Goal: Task Accomplishment & Management: Complete application form

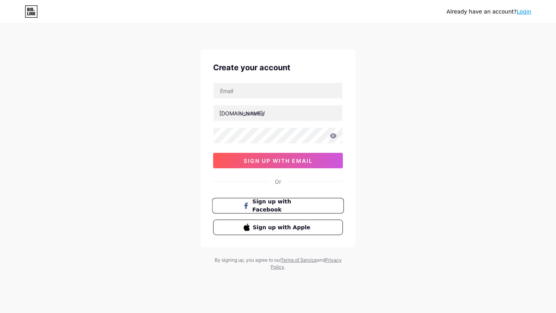
click at [261, 204] on span "Sign up with Facebook" at bounding box center [283, 206] width 61 height 17
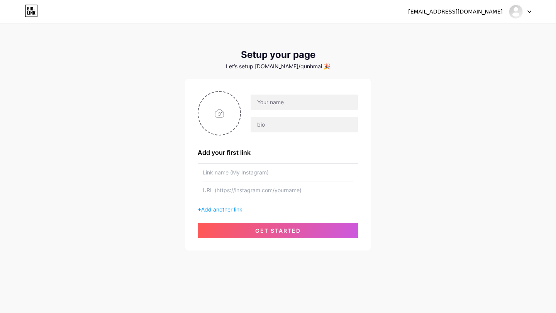
click at [263, 179] on input "text" at bounding box center [278, 172] width 151 height 17
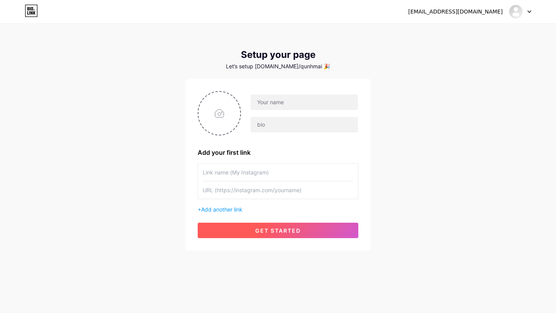
click at [276, 224] on button "get started" at bounding box center [278, 230] width 161 height 15
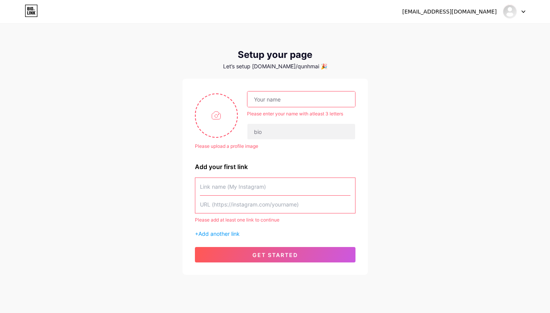
click at [290, 102] on input "text" at bounding box center [301, 99] width 107 height 15
click at [287, 107] on input "text" at bounding box center [301, 99] width 107 height 15
click at [287, 104] on input "text" at bounding box center [301, 99] width 107 height 15
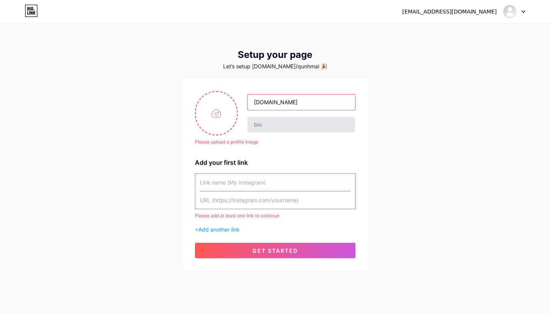
type input "67898b.com"
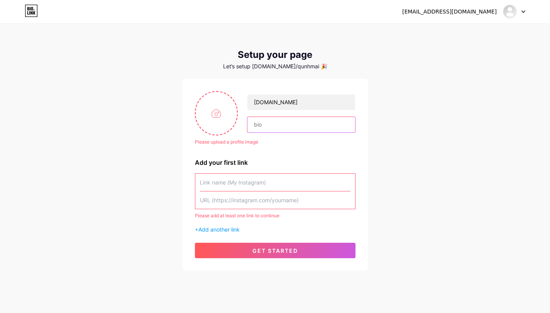
click at [279, 119] on input "text" at bounding box center [301, 124] width 107 height 15
click at [223, 124] on input "file" at bounding box center [217, 113] width 42 height 43
click at [221, 127] on input "file" at bounding box center [217, 113] width 42 height 43
type input "C:\fakepath\images (4).jfif"
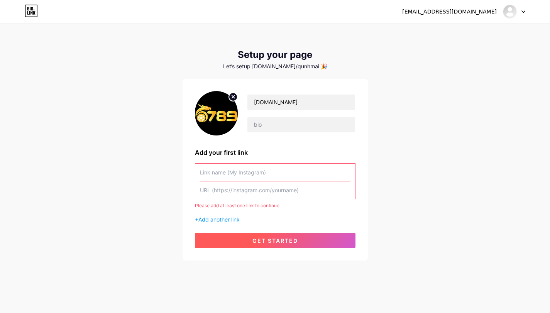
click at [278, 245] on button "get started" at bounding box center [275, 240] width 161 height 15
click at [272, 178] on input "text" at bounding box center [275, 172] width 151 height 17
click at [277, 192] on input "text" at bounding box center [275, 190] width 151 height 17
paste input "@anhthuuu1999"
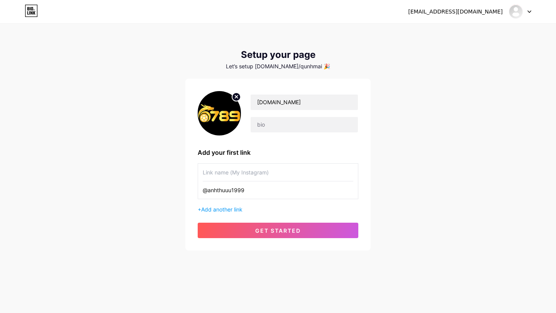
type input "@anhthuuu1999"
click at [251, 192] on input "@anhthuuu1999" at bounding box center [278, 190] width 151 height 17
paste input "@anhthuuu1999"
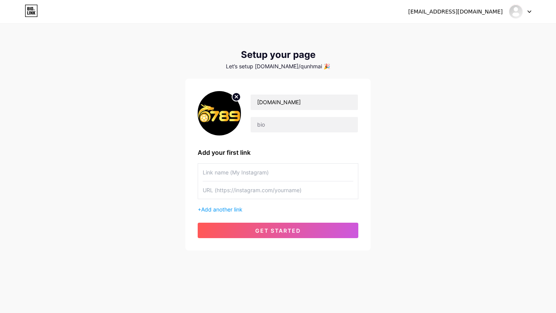
type input "@anhthuuu1999"
click at [221, 190] on input "@anhthuuu1999" at bounding box center [278, 190] width 151 height 17
paste input "https://t.me/anhthuuu1999"
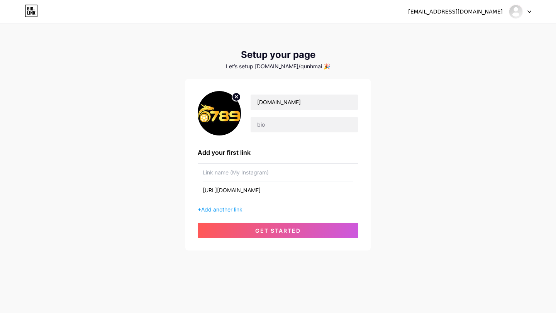
type input "https://t.me/anhthuuu1999"
click at [221, 211] on span "Add another link" at bounding box center [221, 209] width 41 height 7
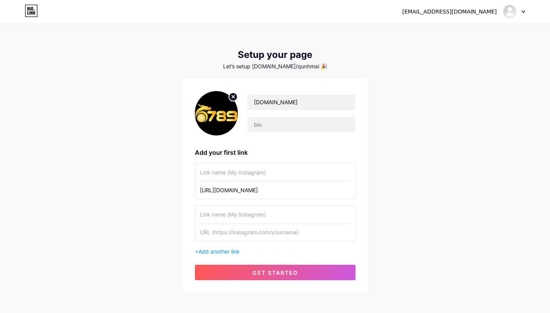
click at [238, 179] on input "text" at bounding box center [275, 172] width 151 height 17
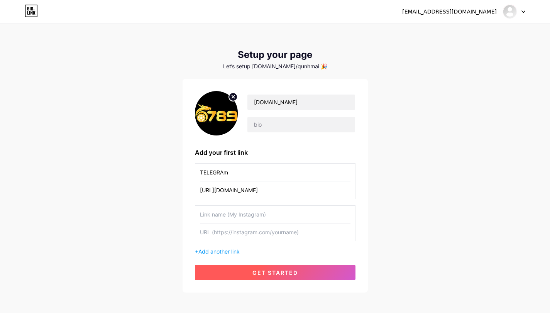
type input "TELEGRAm"
click at [240, 277] on button "get started" at bounding box center [275, 272] width 161 height 15
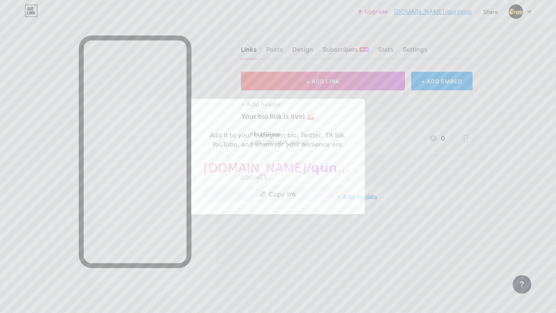
click at [307, 258] on div at bounding box center [278, 156] width 556 height 313
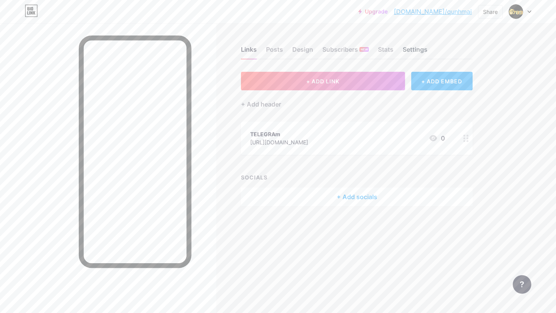
click at [409, 46] on div "Settings" at bounding box center [415, 52] width 25 height 14
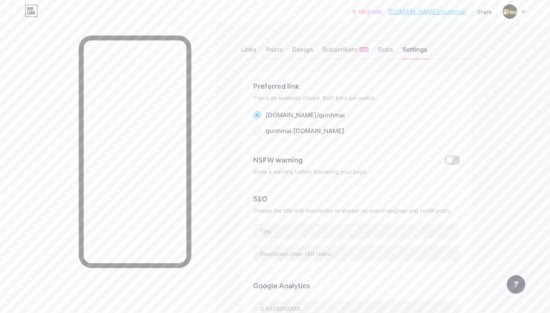
click at [449, 160] on span at bounding box center [452, 160] width 15 height 9
click at [445, 162] on input "checkbox" at bounding box center [445, 162] width 0 height 0
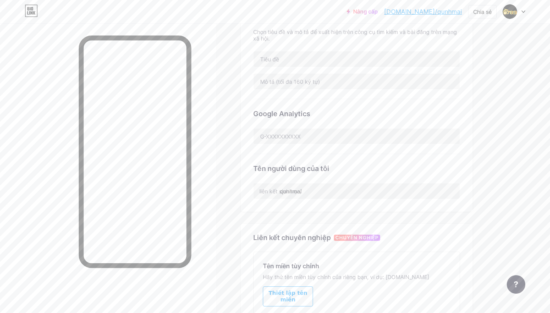
scroll to position [193, 0]
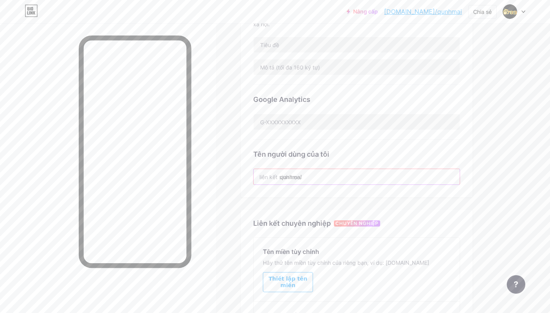
click at [329, 179] on input "qunhmai" at bounding box center [357, 176] width 206 height 15
drag, startPoint x: 329, startPoint y: 179, endPoint x: 266, endPoint y: 175, distance: 63.8
click at [266, 175] on div "liên kết sinh học/ qunhmai" at bounding box center [356, 177] width 207 height 16
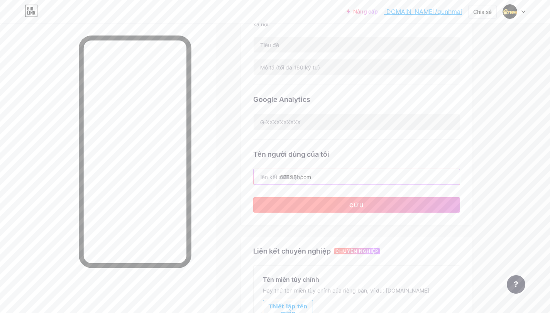
type input "67898bcom"
click at [333, 204] on button "Cứu" at bounding box center [356, 204] width 207 height 15
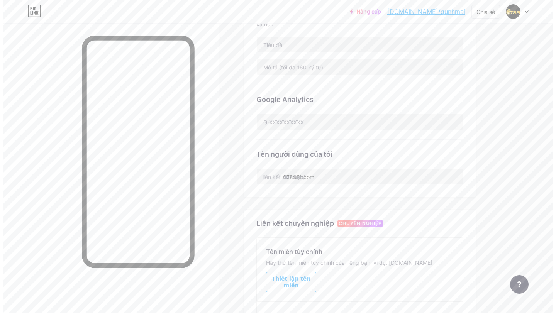
scroll to position [297, 0]
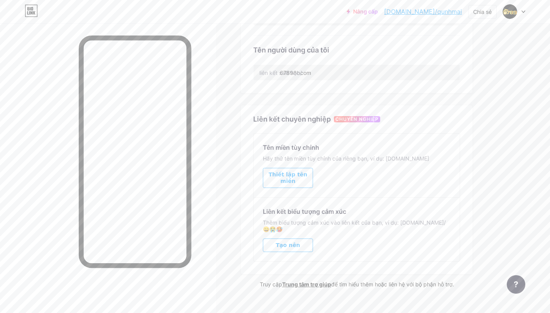
click at [295, 171] on font "Thiết lập tên miền" at bounding box center [288, 177] width 39 height 13
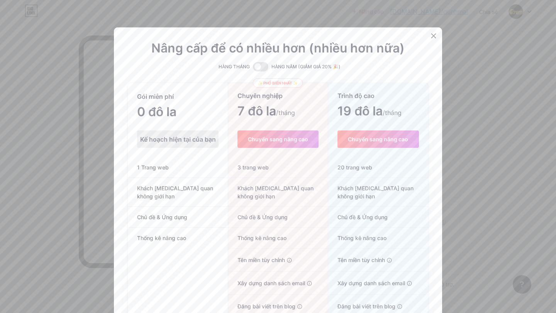
click at [168, 124] on div "Gói miễn phí 0 đô la /tháng Kế hoạch hiện tại của bạn 1 Trang web Khách tham qu…" at bounding box center [178, 224] width 100 height 281
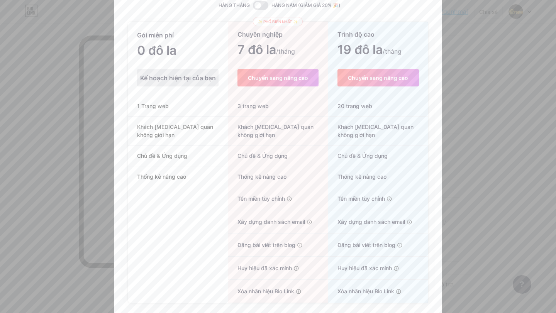
click at [153, 173] on li "Thống kê nâng cao" at bounding box center [178, 176] width 100 height 20
click at [158, 109] on font "1 Trang web" at bounding box center [153, 106] width 32 height 7
click at [150, 139] on span "Khách tham quan không giới hạn" at bounding box center [178, 131] width 100 height 16
click at [150, 155] on li "Chủ đề & Ứng dụng" at bounding box center [178, 156] width 100 height 21
click at [153, 171] on li "Thống kê nâng cao" at bounding box center [178, 176] width 100 height 20
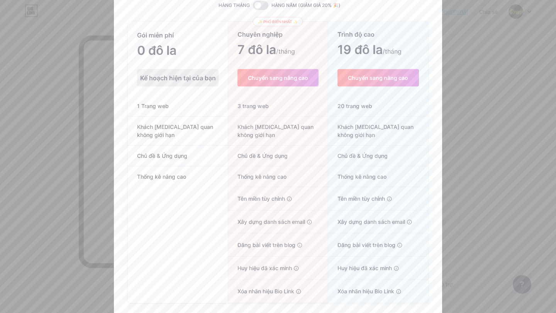
click at [185, 86] on div "Kế hoạch hiện tại của bạn" at bounding box center [177, 77] width 81 height 17
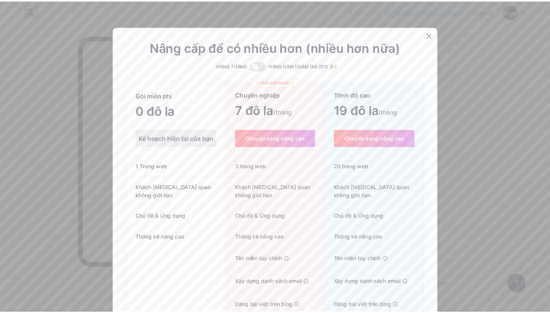
scroll to position [0, 0]
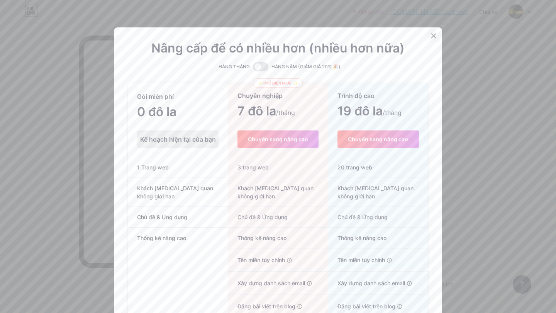
click at [427, 43] on div at bounding box center [434, 36] width 14 height 14
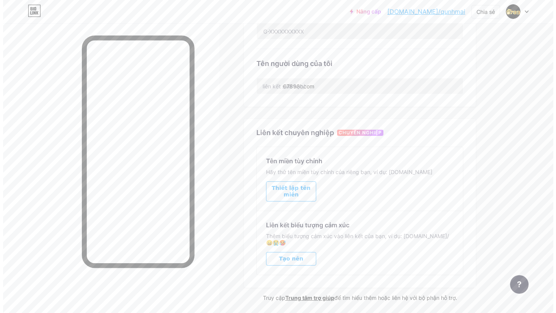
scroll to position [297, 0]
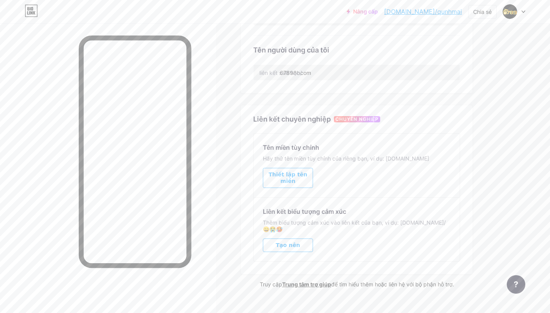
click at [301, 177] on font "Thiết lập tên miền" at bounding box center [288, 177] width 39 height 13
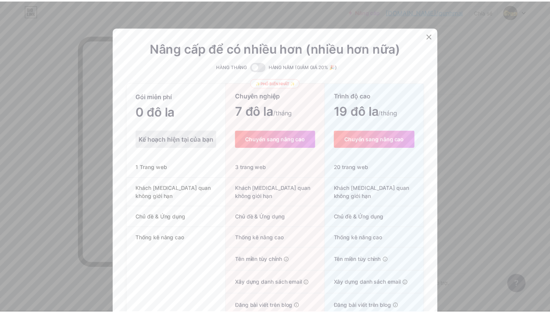
scroll to position [61, 0]
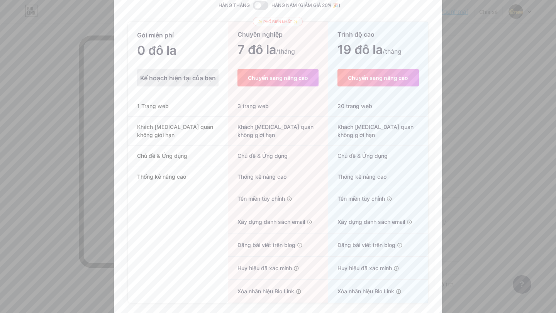
click at [530, 100] on div at bounding box center [278, 95] width 556 height 313
